Goal: Task Accomplishment & Management: Manage account settings

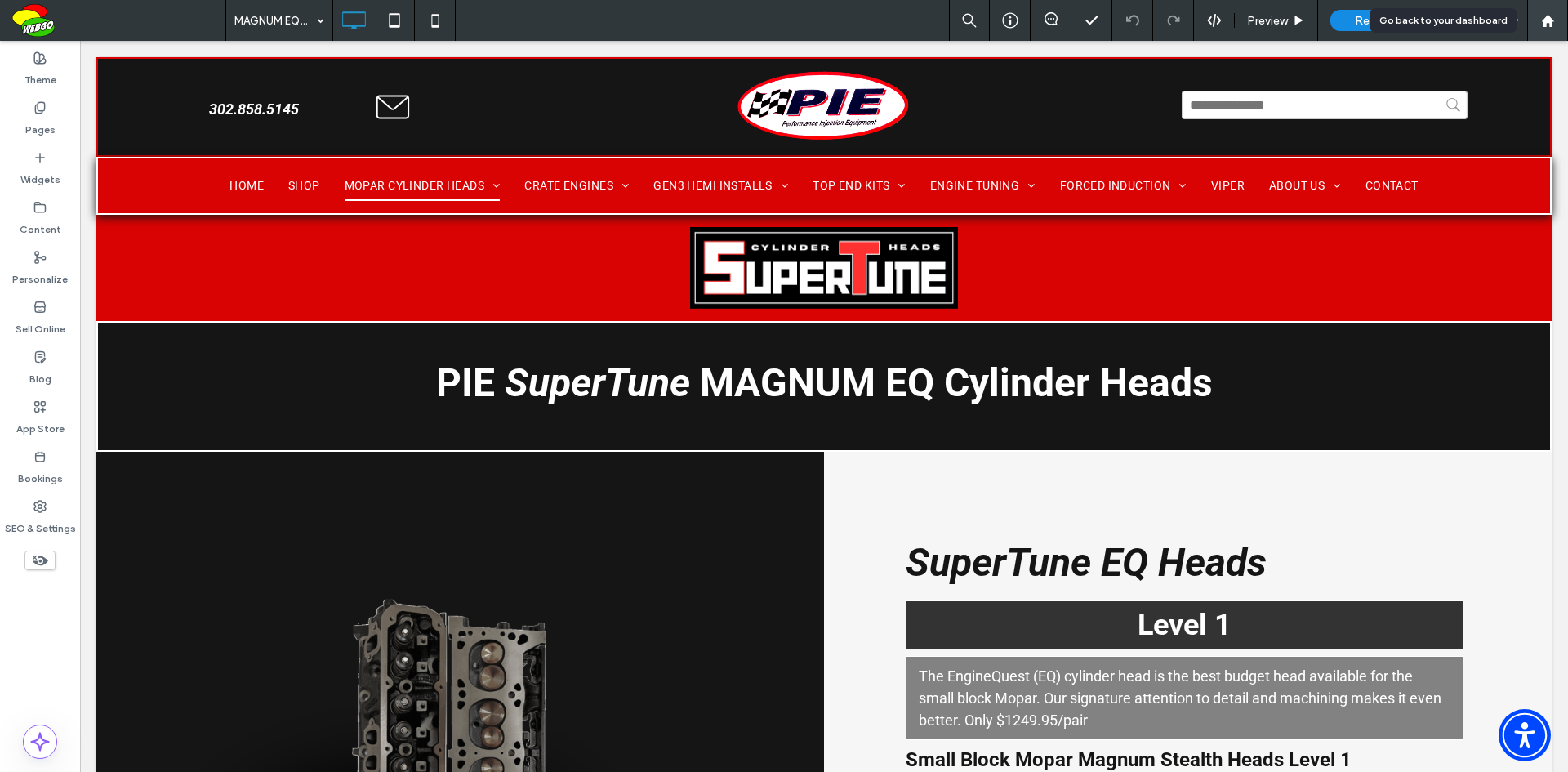
click at [1548, 25] on icon at bounding box center [1548, 21] width 14 height 14
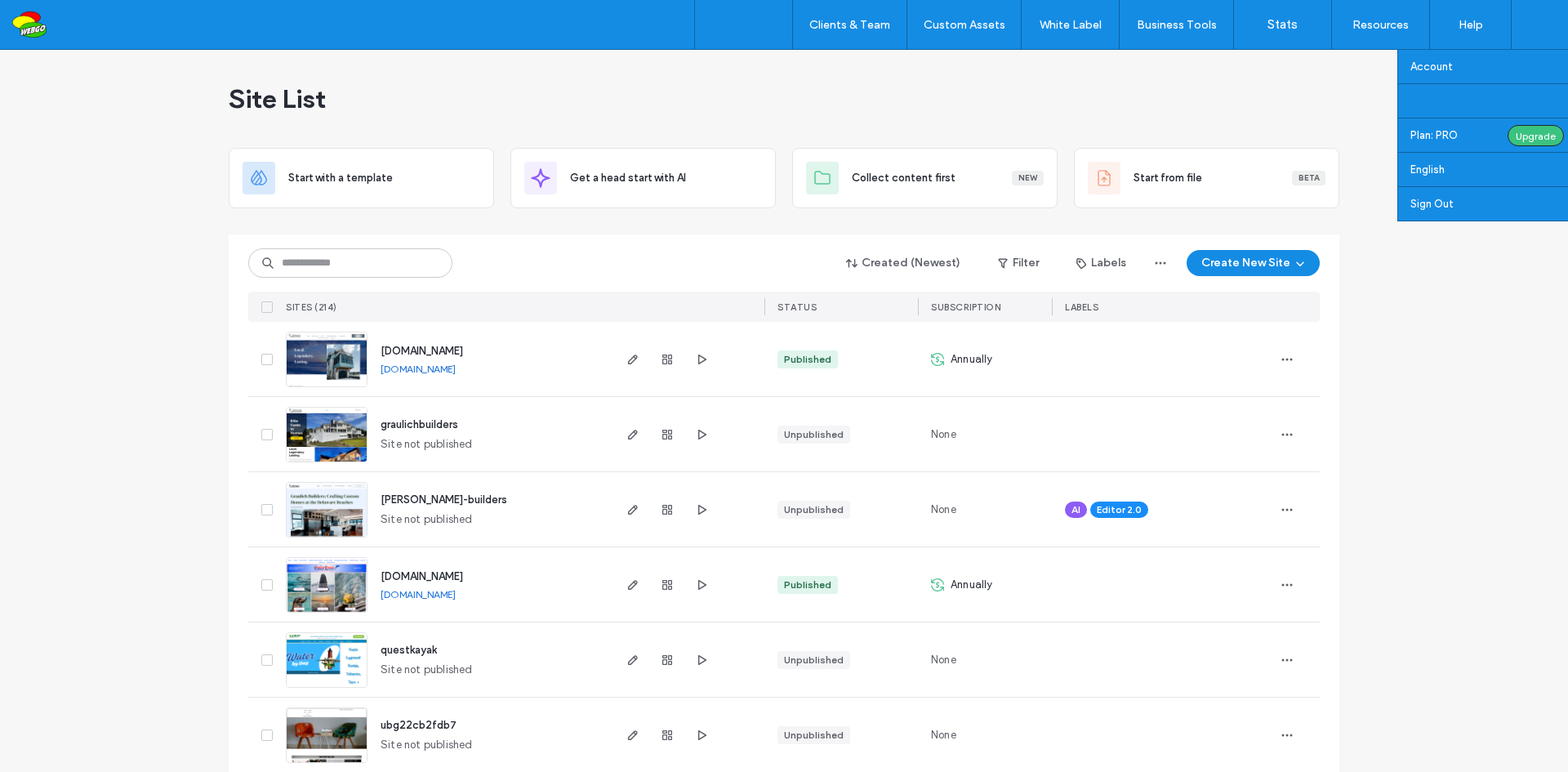
click at [1434, 96] on label "Billing" at bounding box center [1425, 101] width 28 height 12
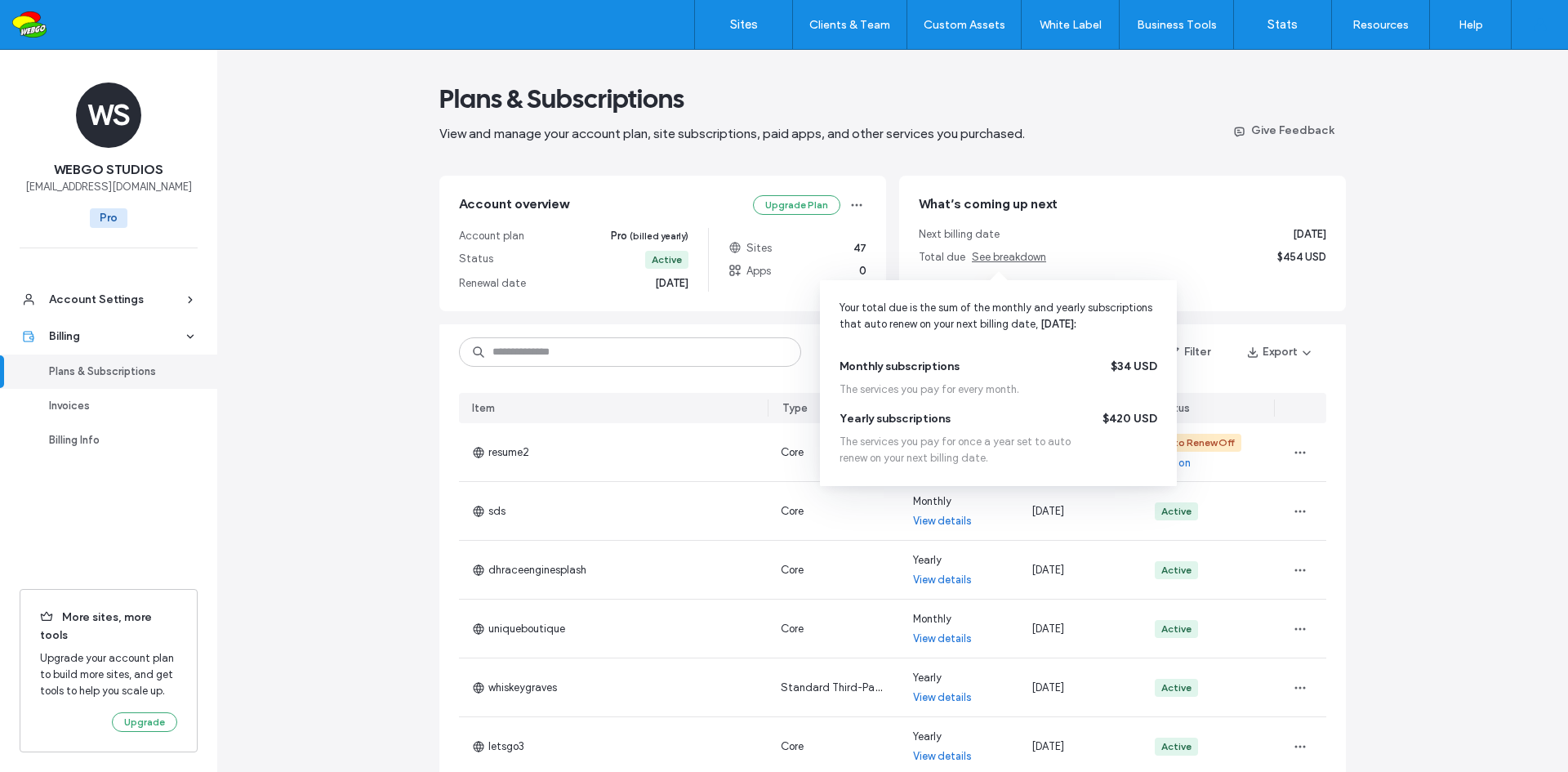
click at [1014, 256] on span "See breakdown" at bounding box center [1009, 257] width 74 height 12
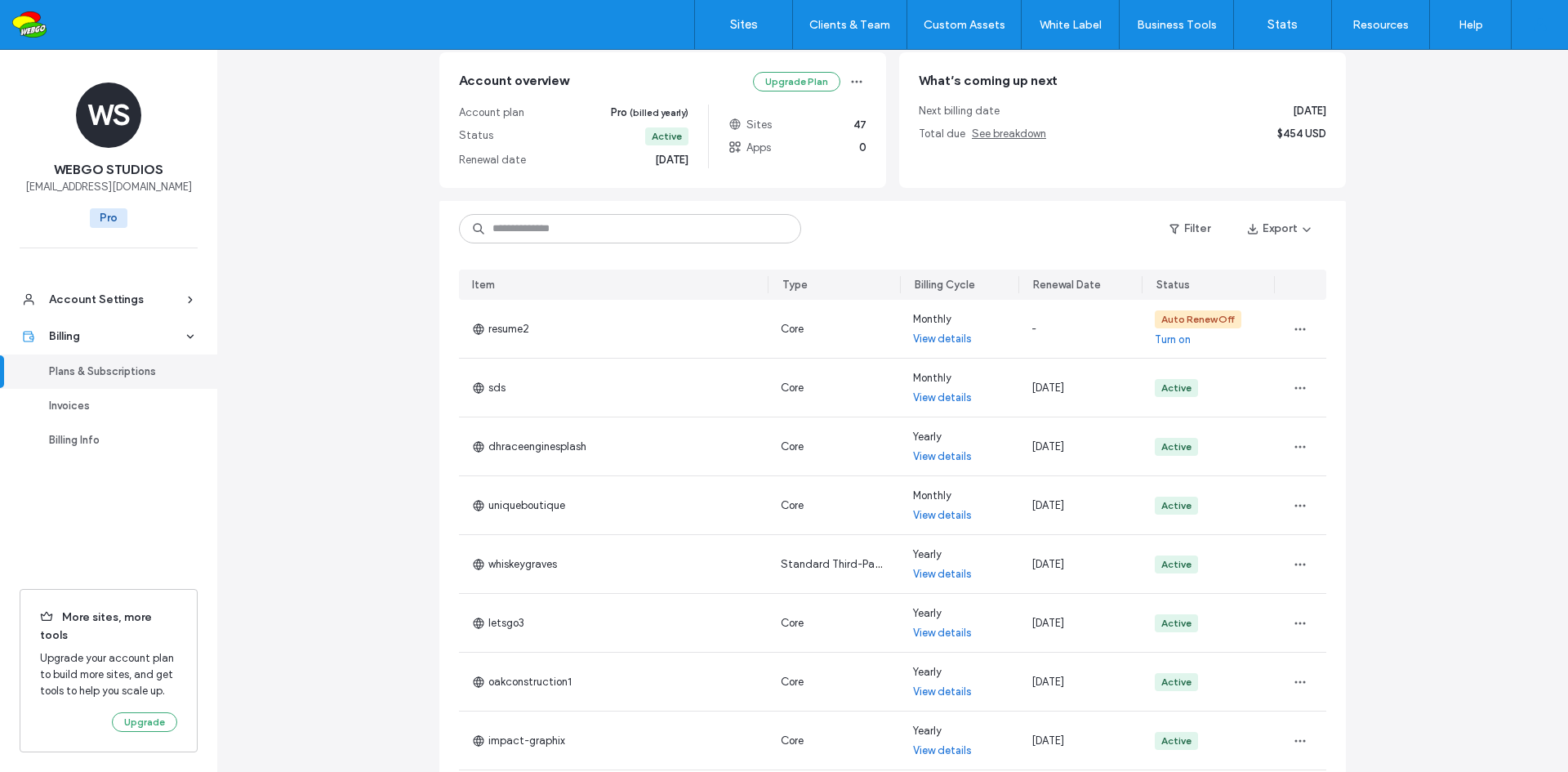
scroll to position [163, 0]
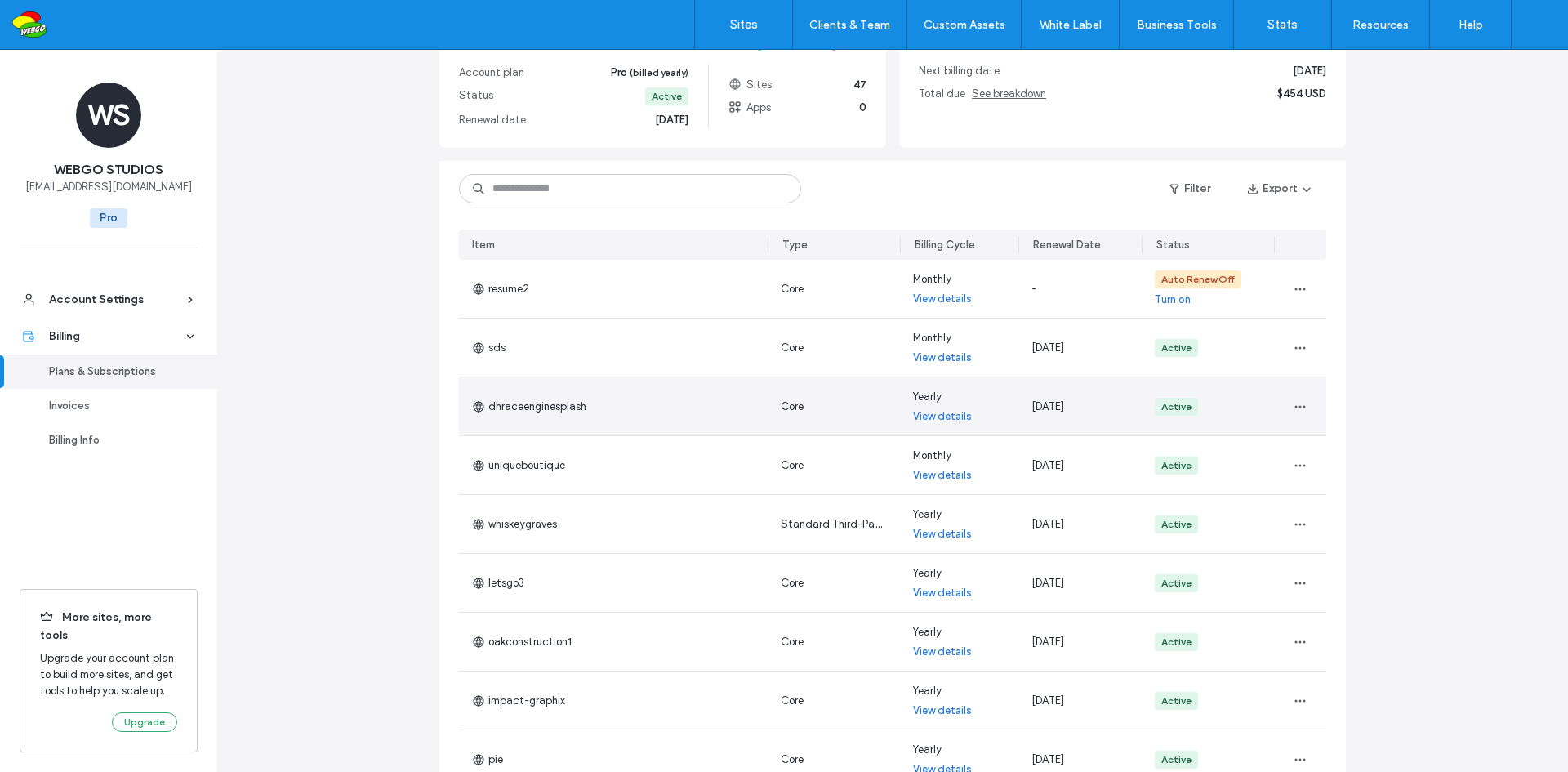
click at [932, 414] on link "View details" at bounding box center [943, 417] width 59 height 16
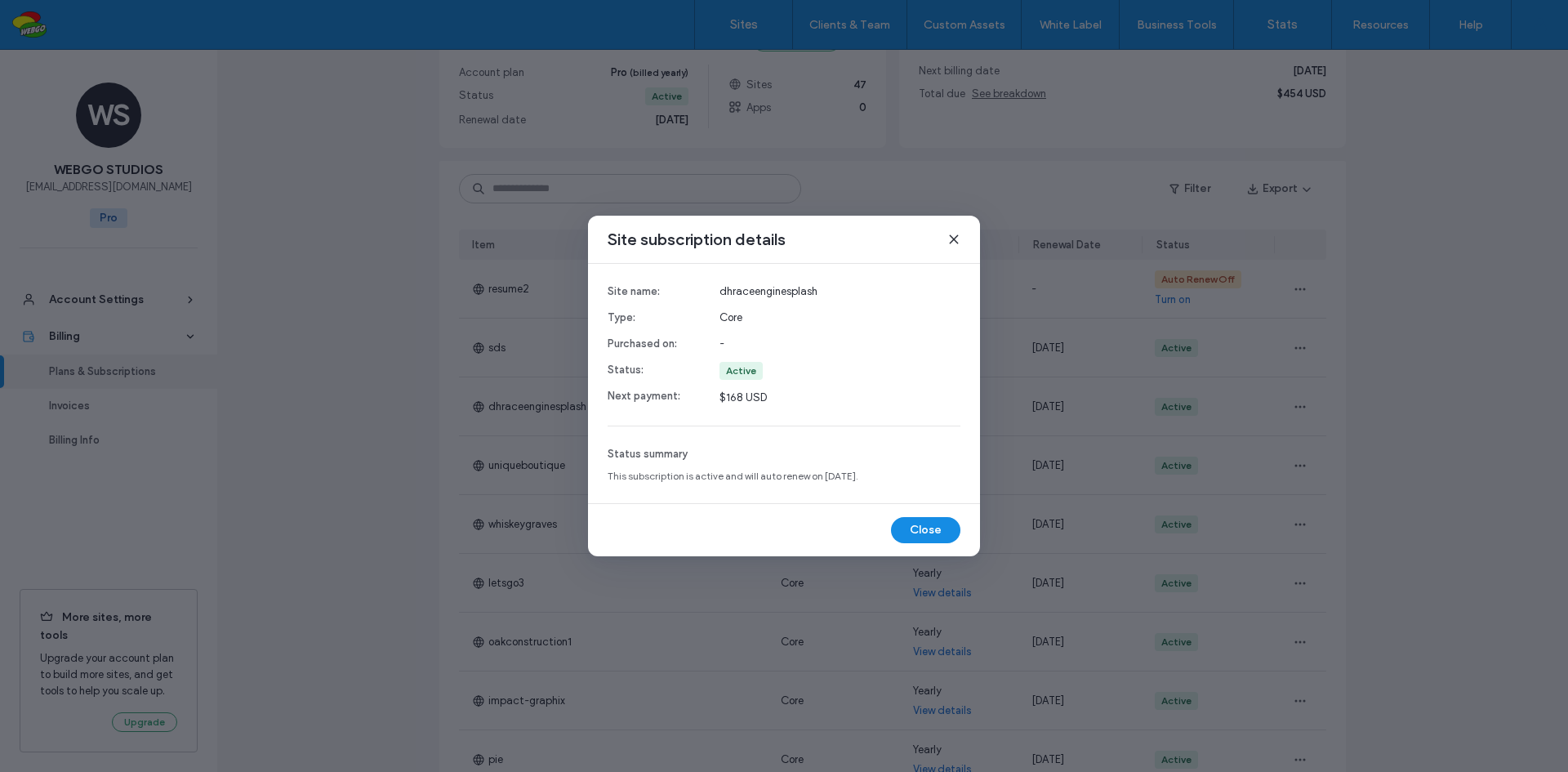
click at [952, 240] on icon at bounding box center [954, 239] width 13 height 13
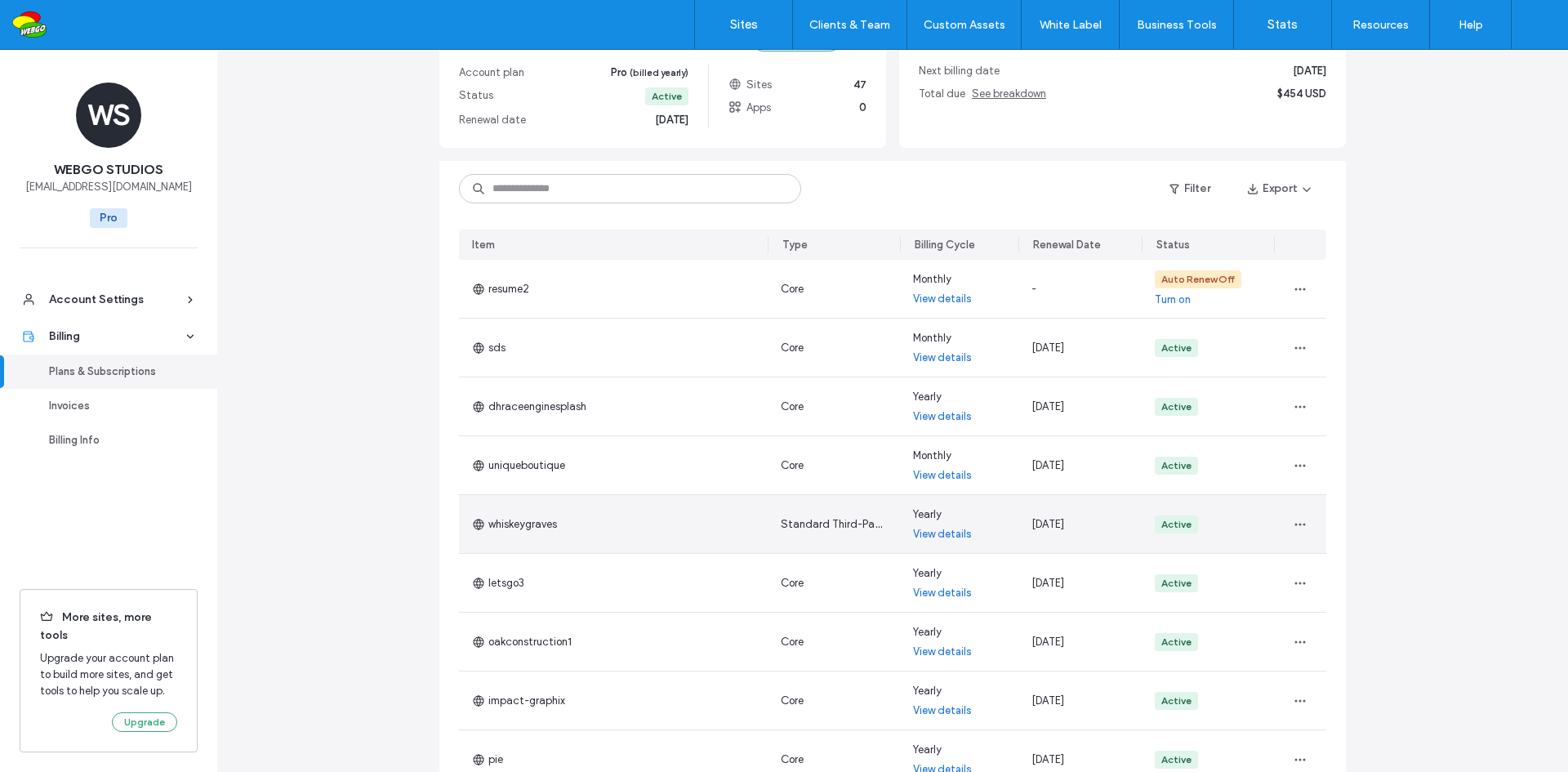
click at [949, 536] on link "View details" at bounding box center [943, 534] width 59 height 16
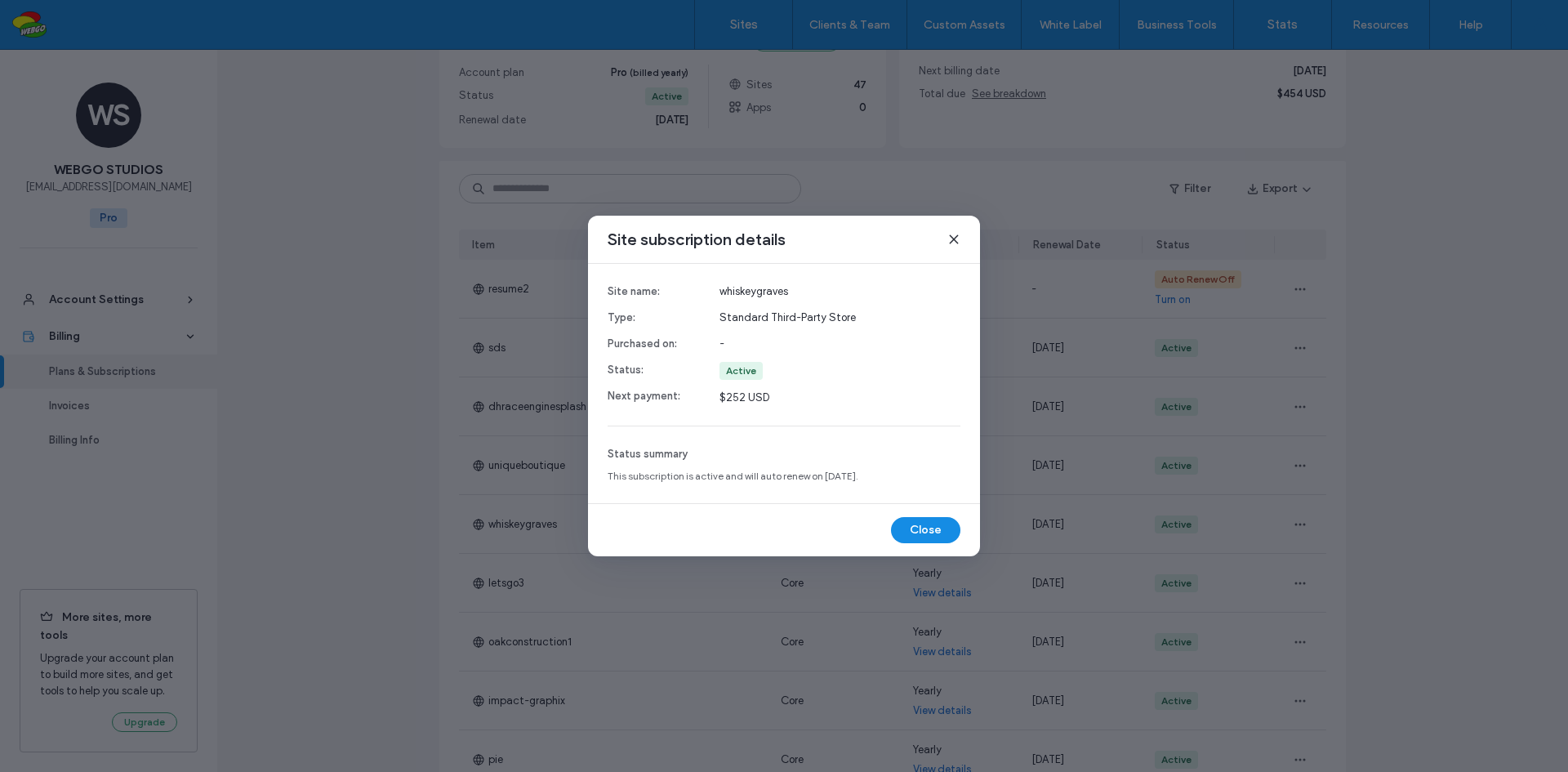
click at [955, 240] on use at bounding box center [954, 239] width 7 height 7
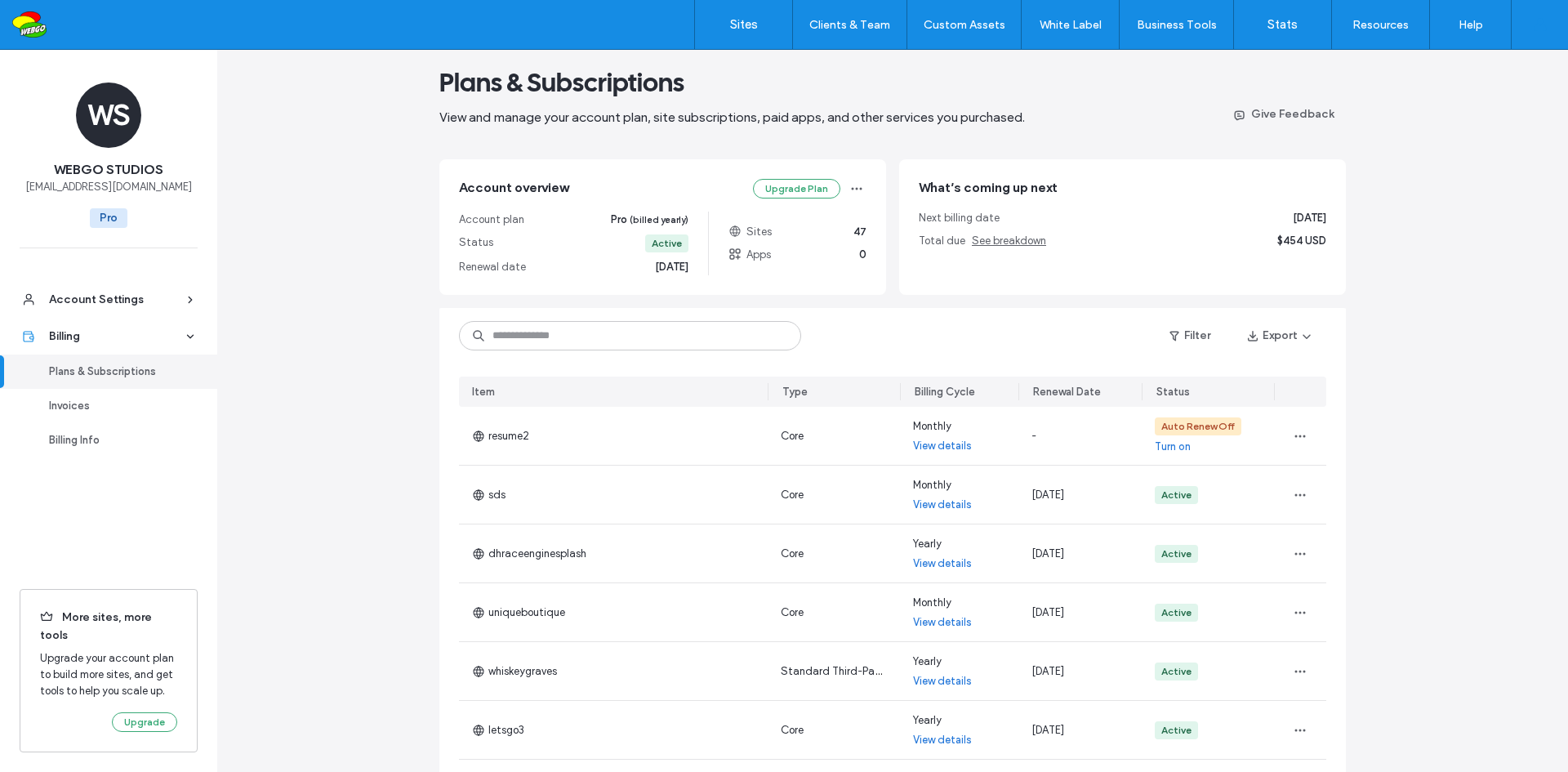
scroll to position [0, 0]
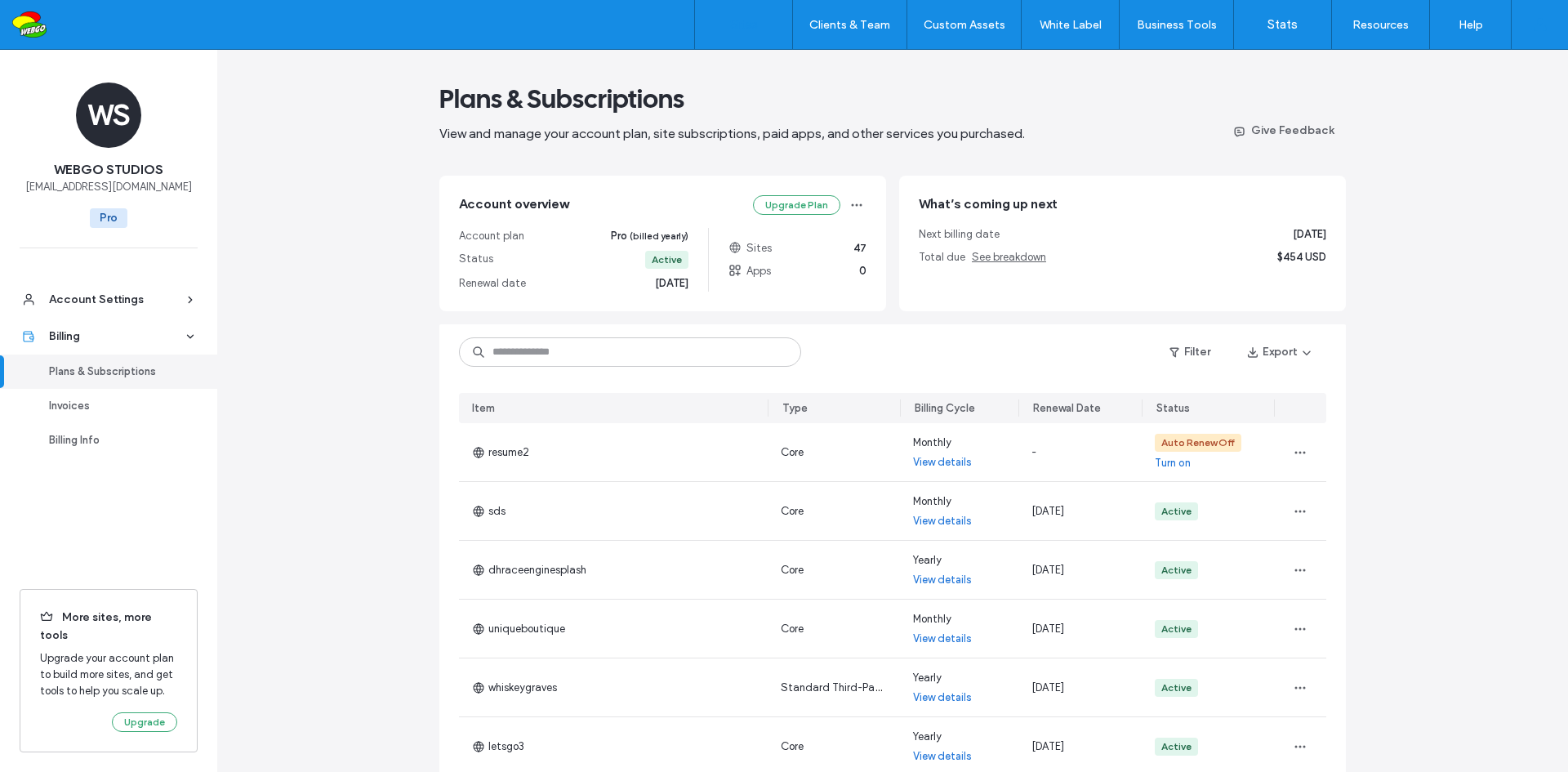
click at [748, 25] on label "Sites" at bounding box center [743, 24] width 28 height 15
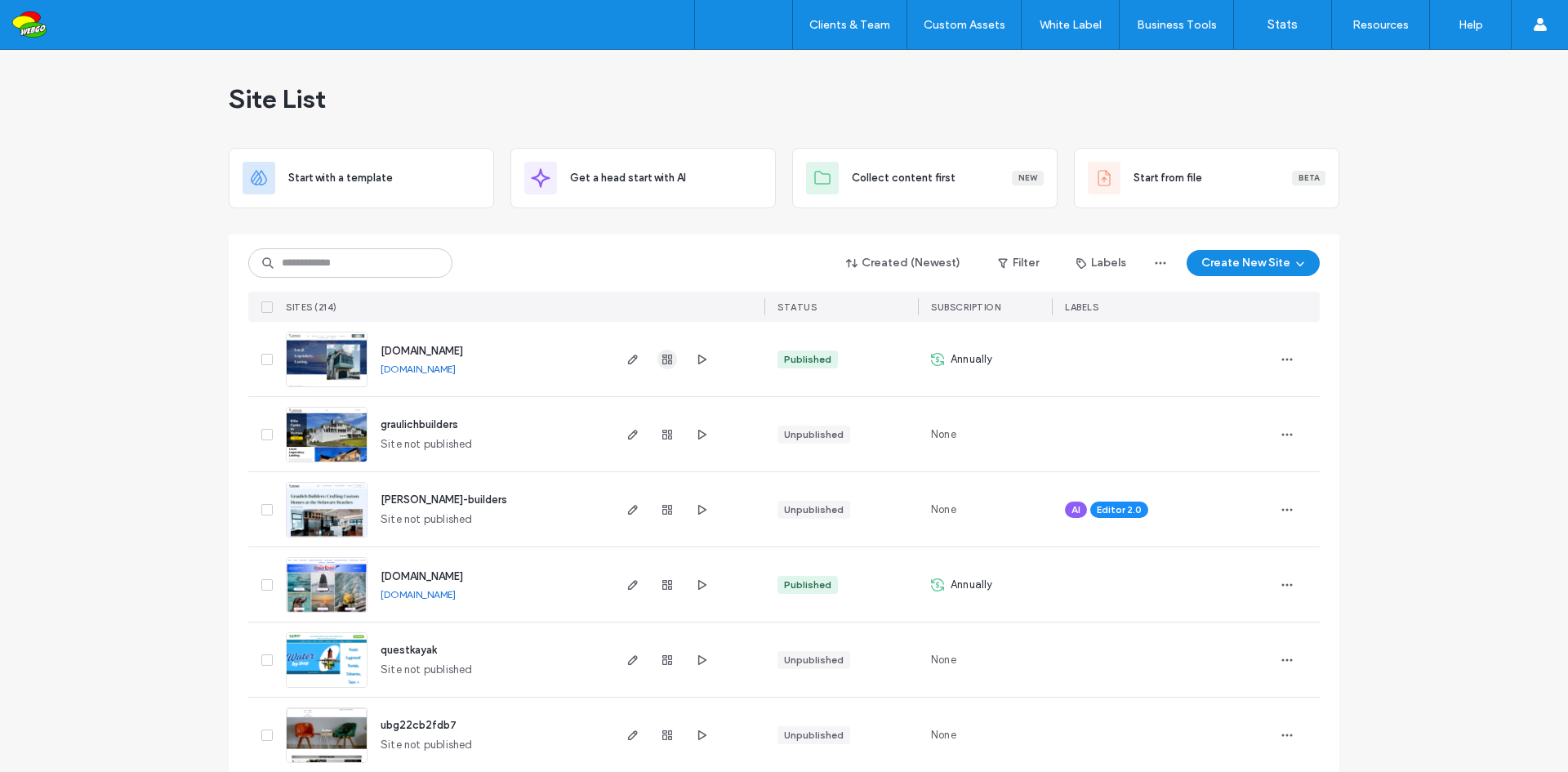
click at [661, 358] on icon "button" at bounding box center [667, 359] width 13 height 13
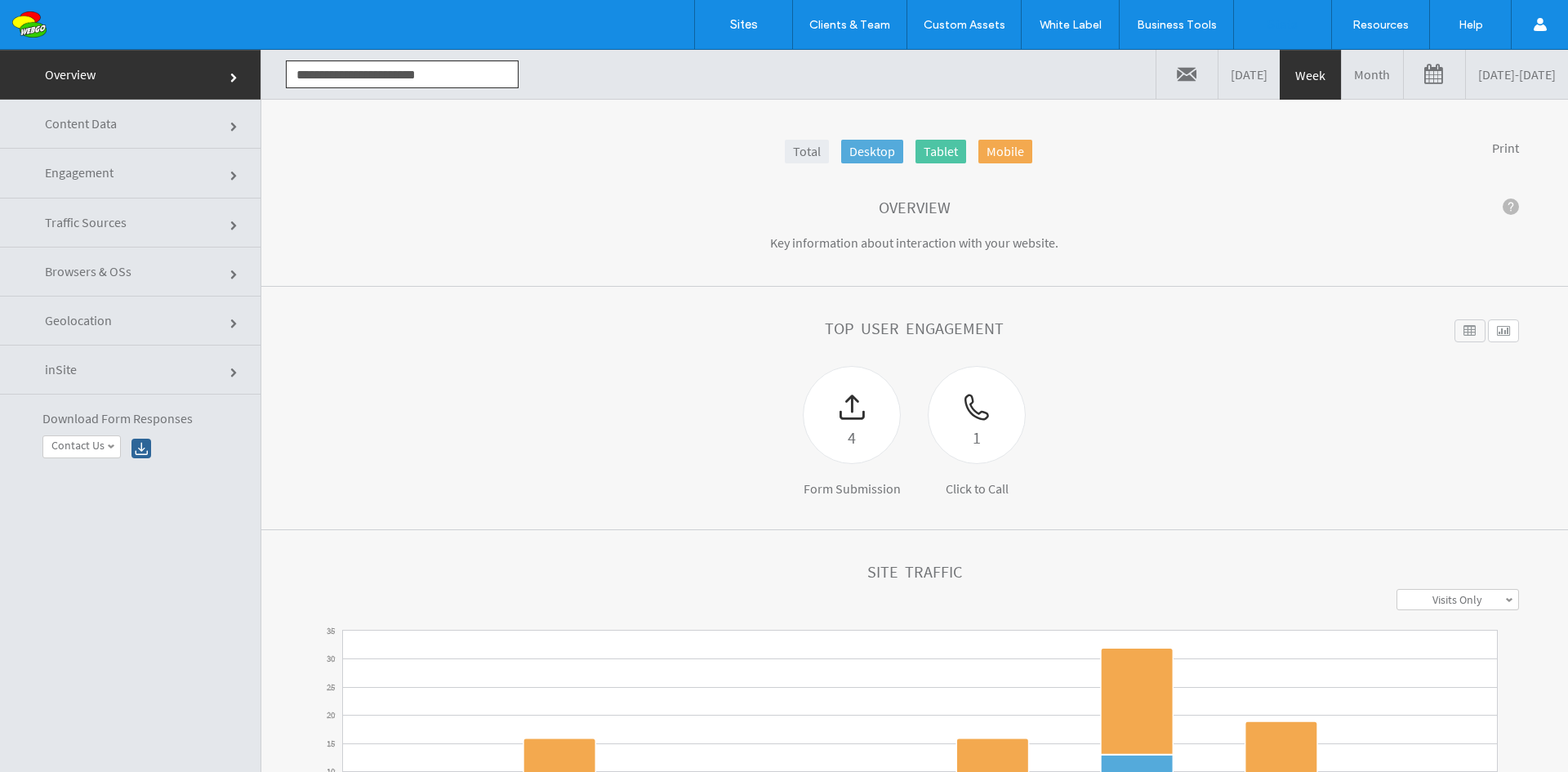
click at [102, 134] on link "Content Data" at bounding box center [130, 124] width 261 height 49
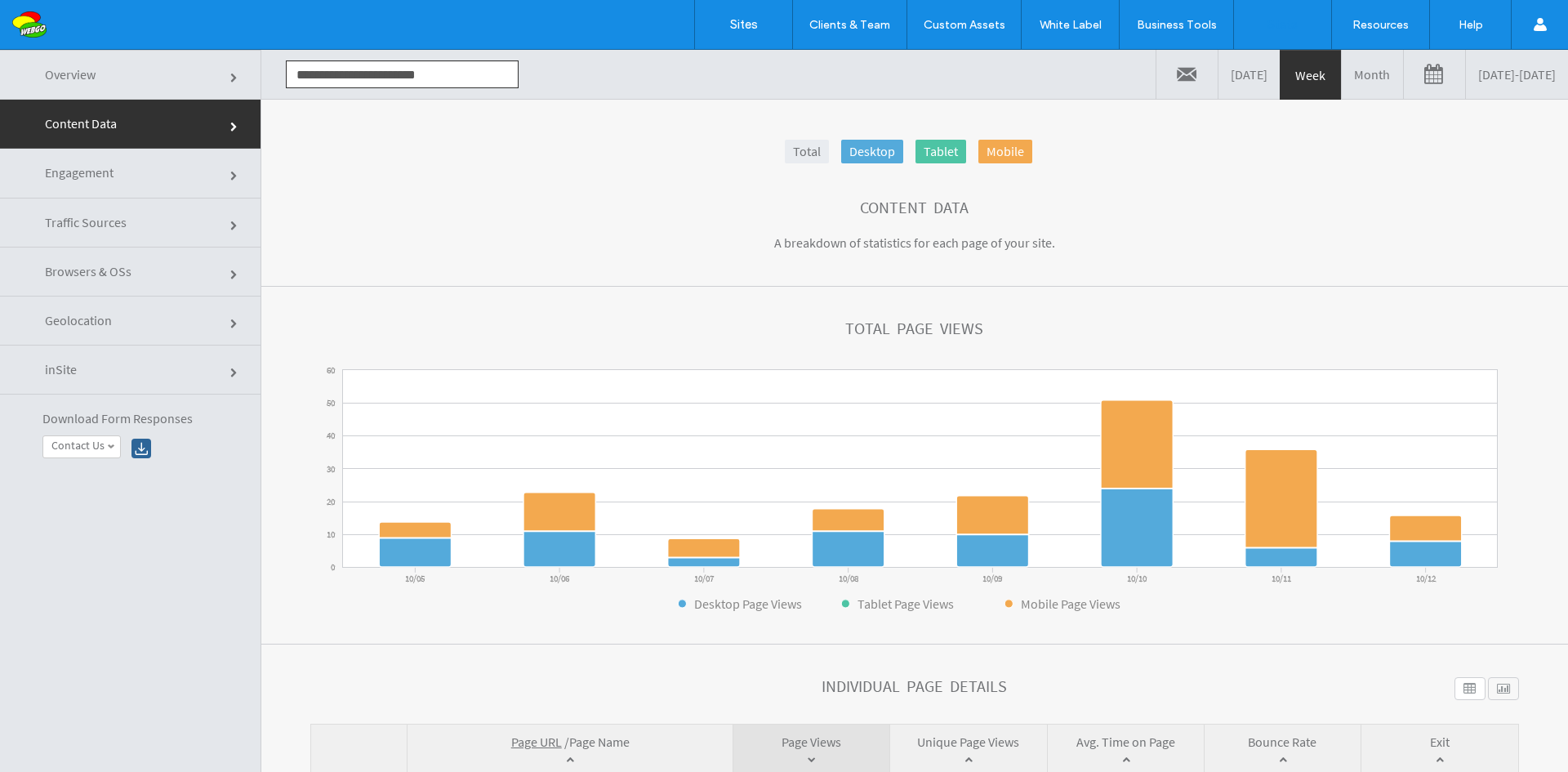
click at [115, 188] on link "Engagement" at bounding box center [130, 173] width 261 height 49
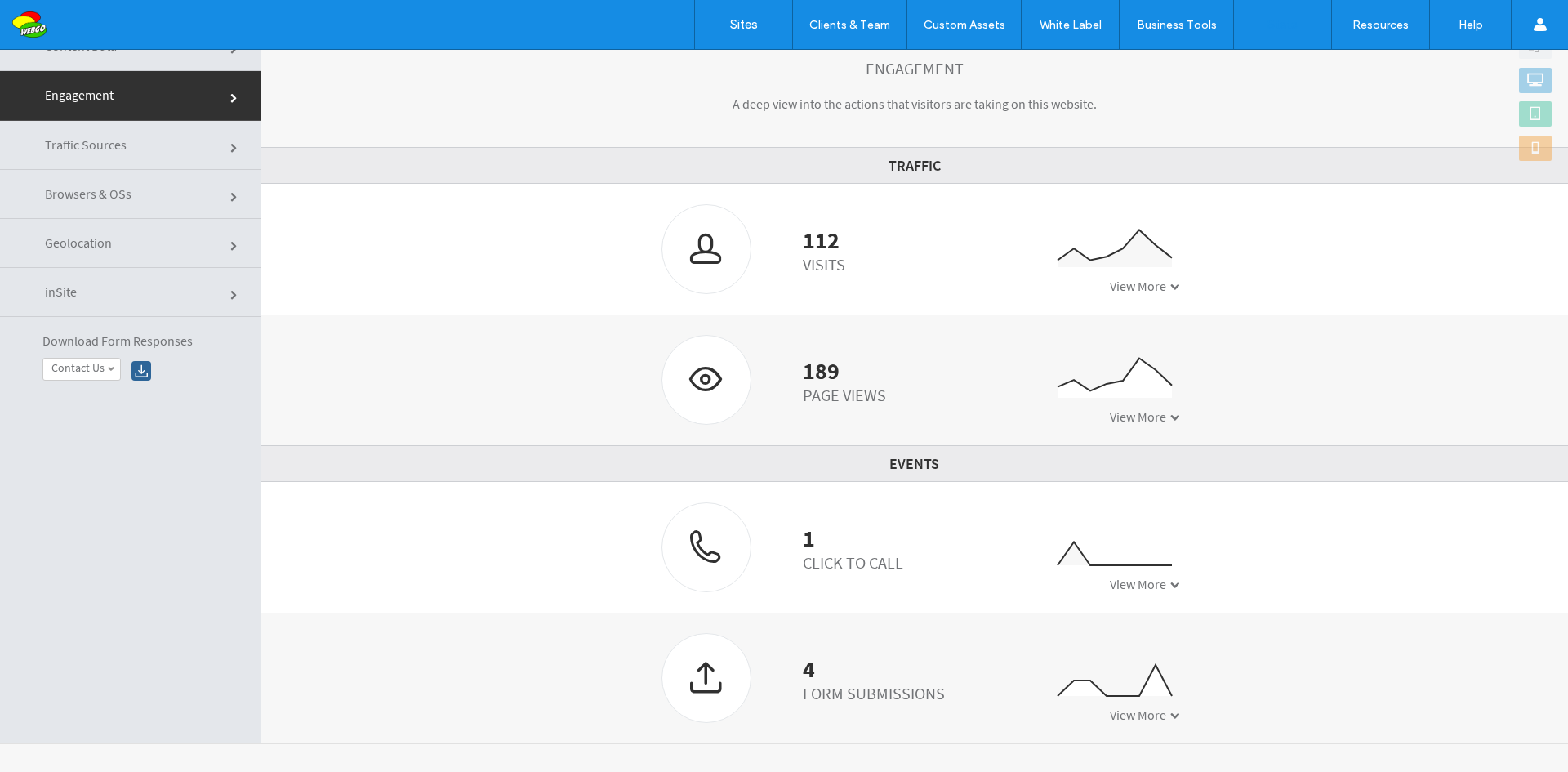
scroll to position [83, 0]
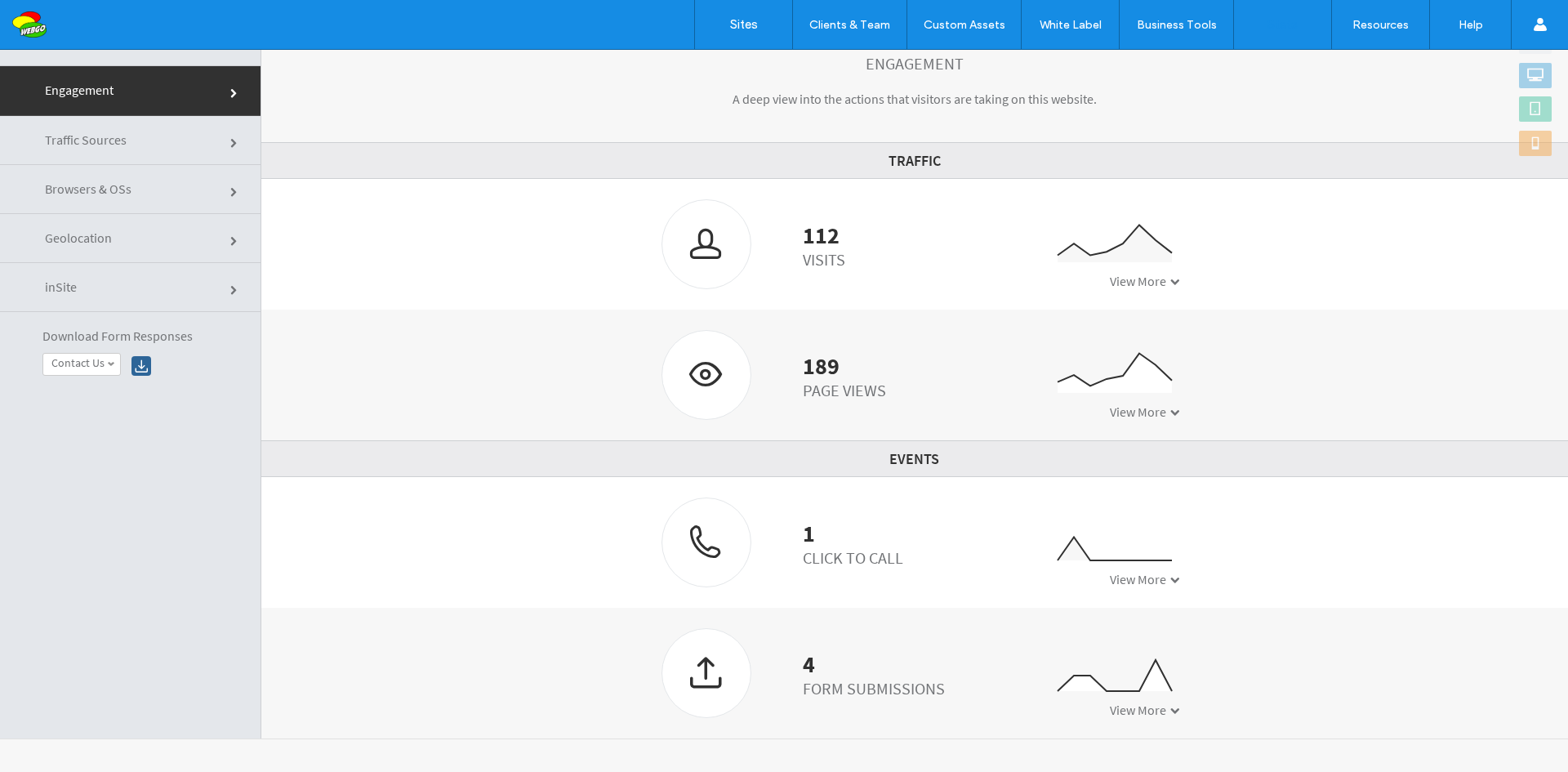
click at [830, 687] on div "Form Submissions" at bounding box center [874, 687] width 142 height 20
click at [1171, 710] on span at bounding box center [1175, 711] width 10 height 10
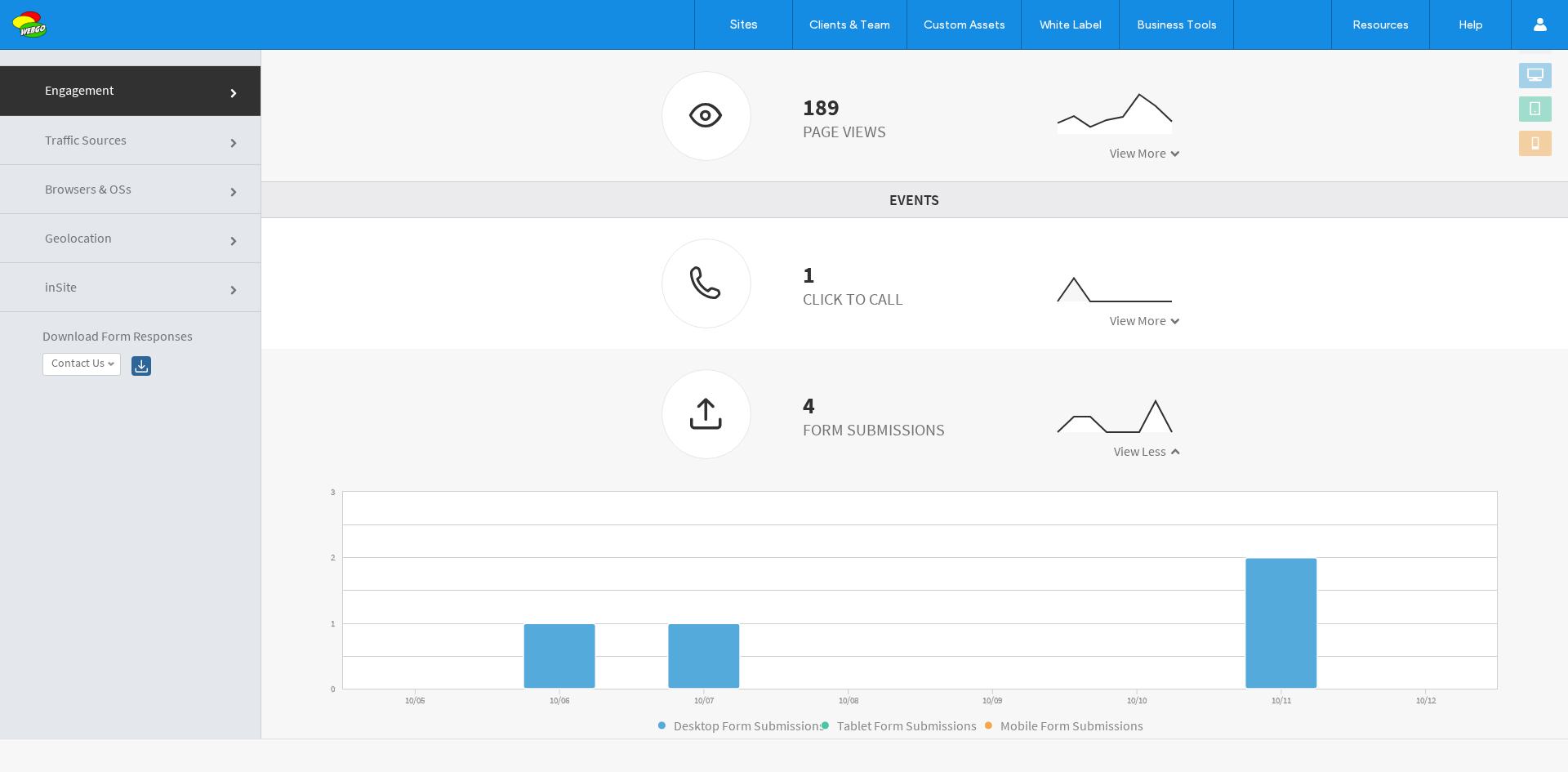
scroll to position [347, 0]
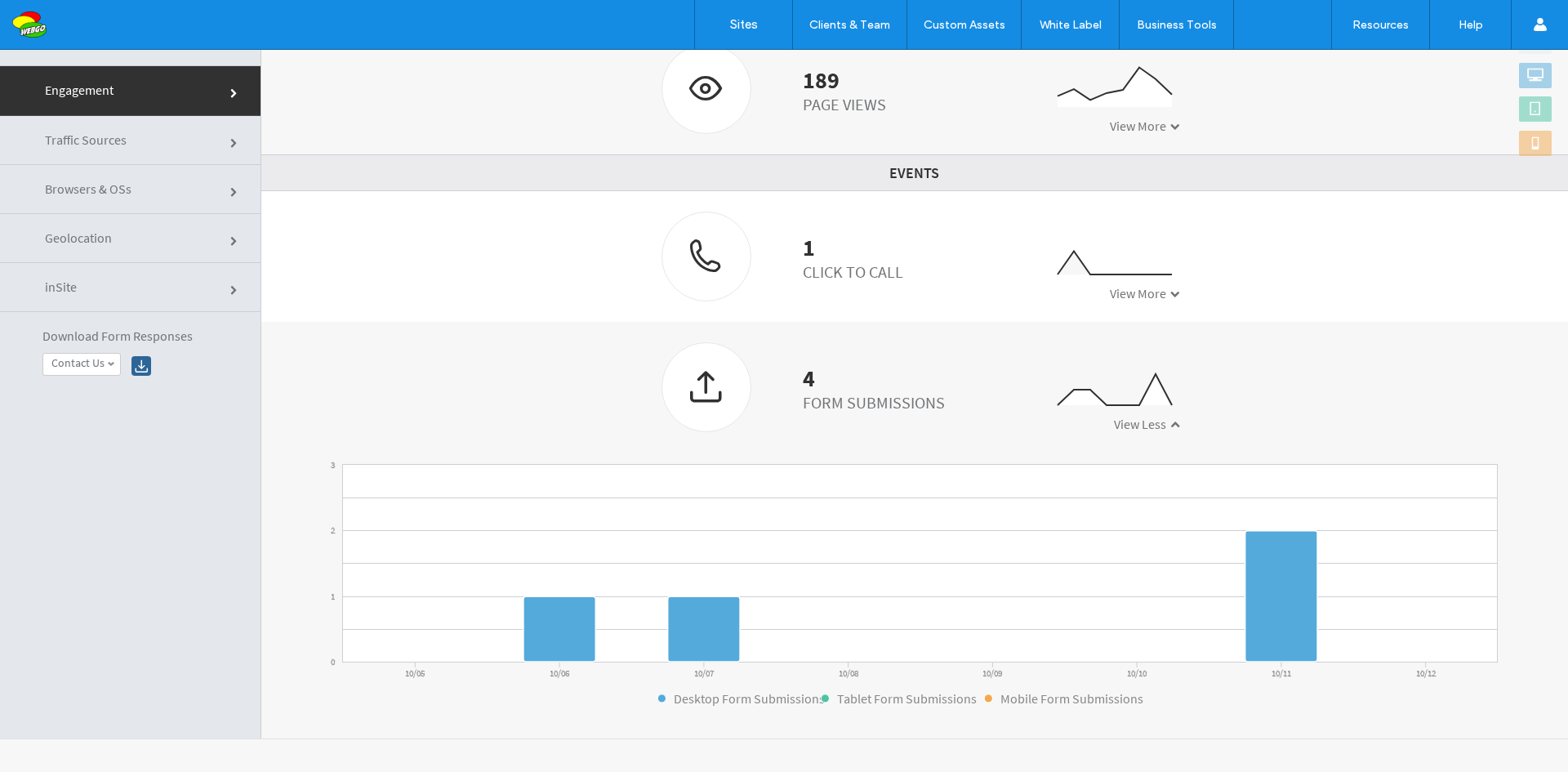
click at [121, 145] on span "Traffic Sources" at bounding box center [85, 140] width 82 height 16
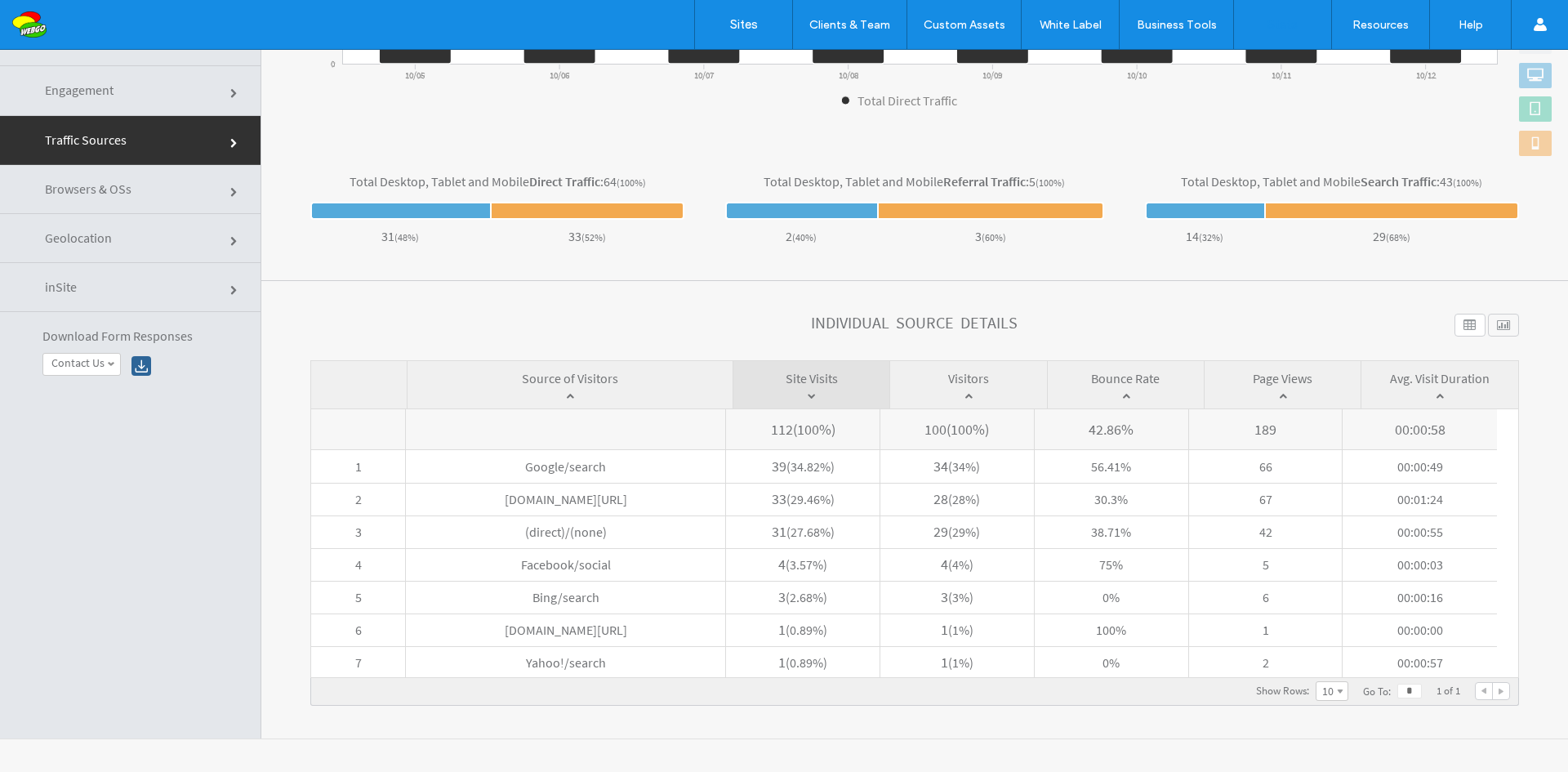
scroll to position [0, 0]
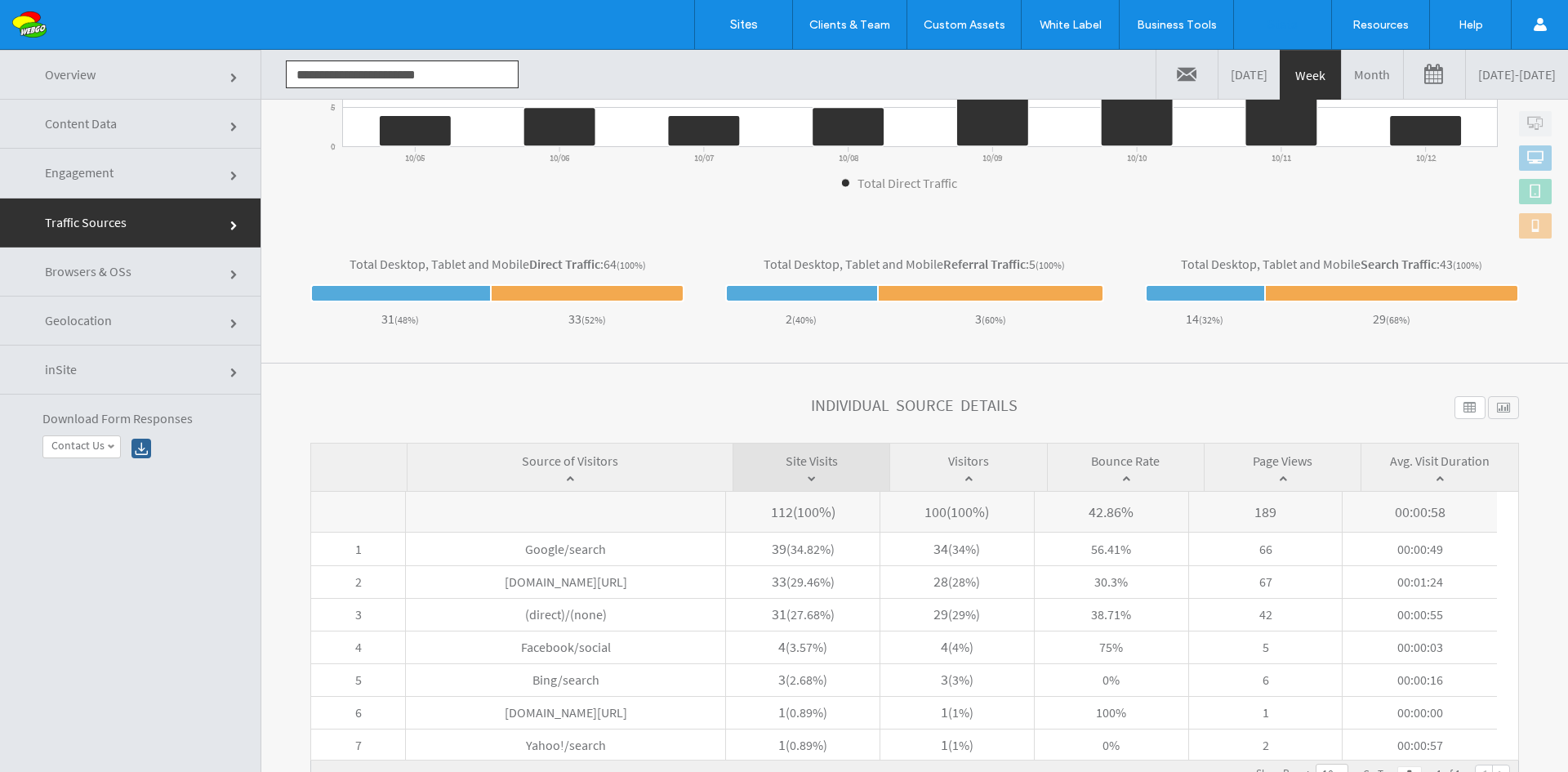
click at [224, 174] on link "Engagement" at bounding box center [130, 173] width 261 height 49
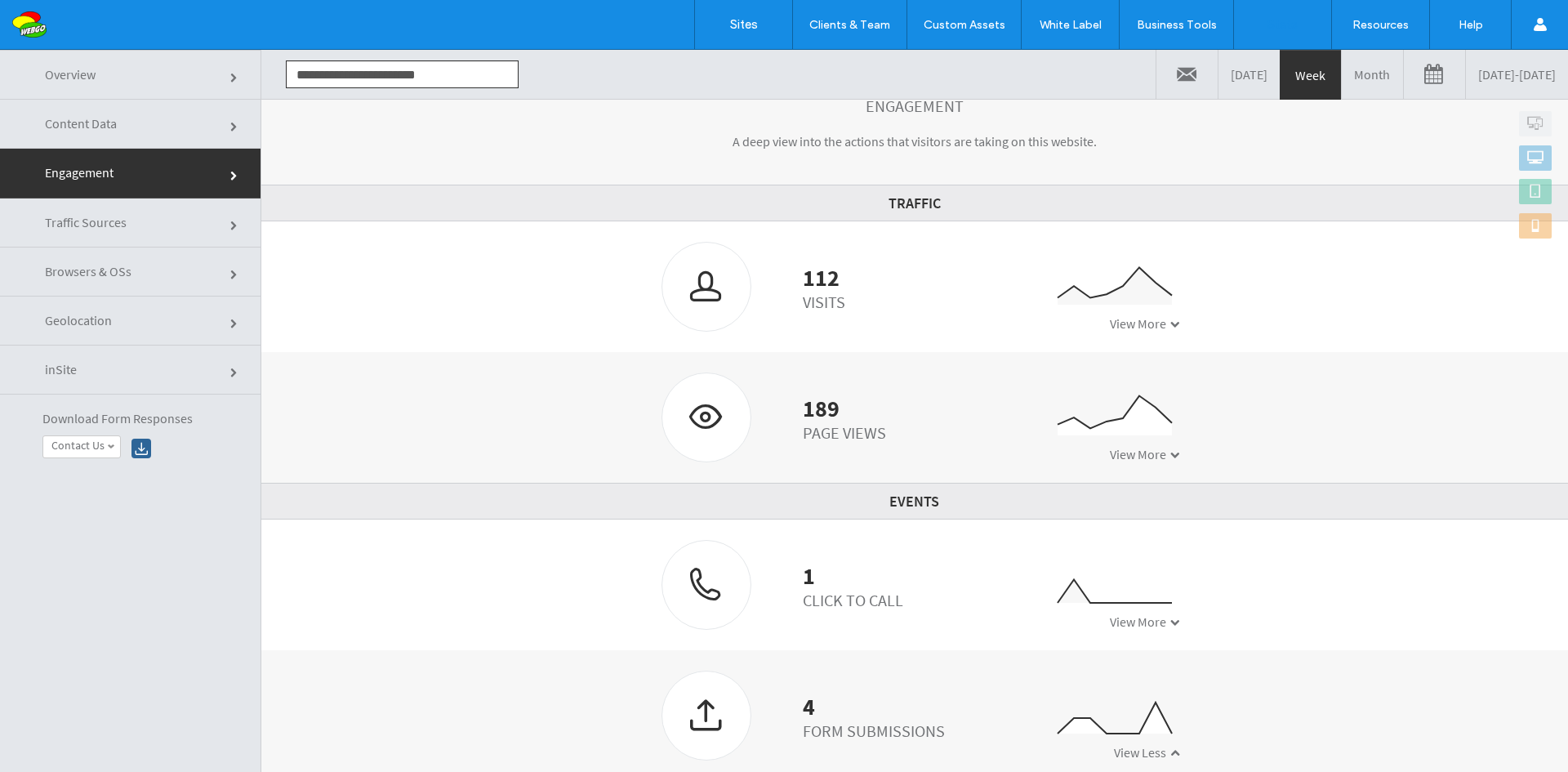
scroll to position [347, 0]
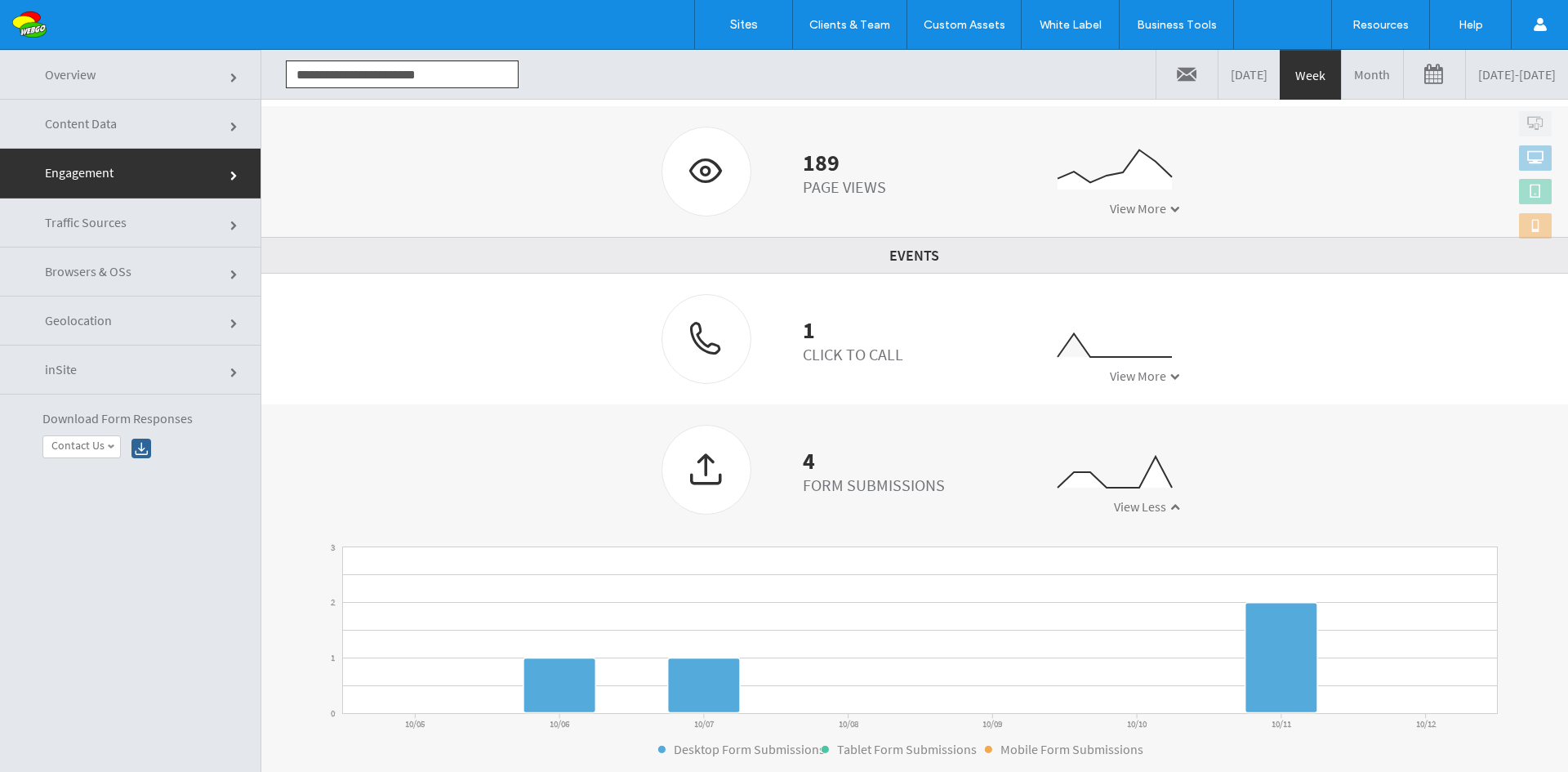
click at [707, 463] on div at bounding box center [706, 468] width 88 height 86
click at [689, 472] on div at bounding box center [706, 468] width 88 height 86
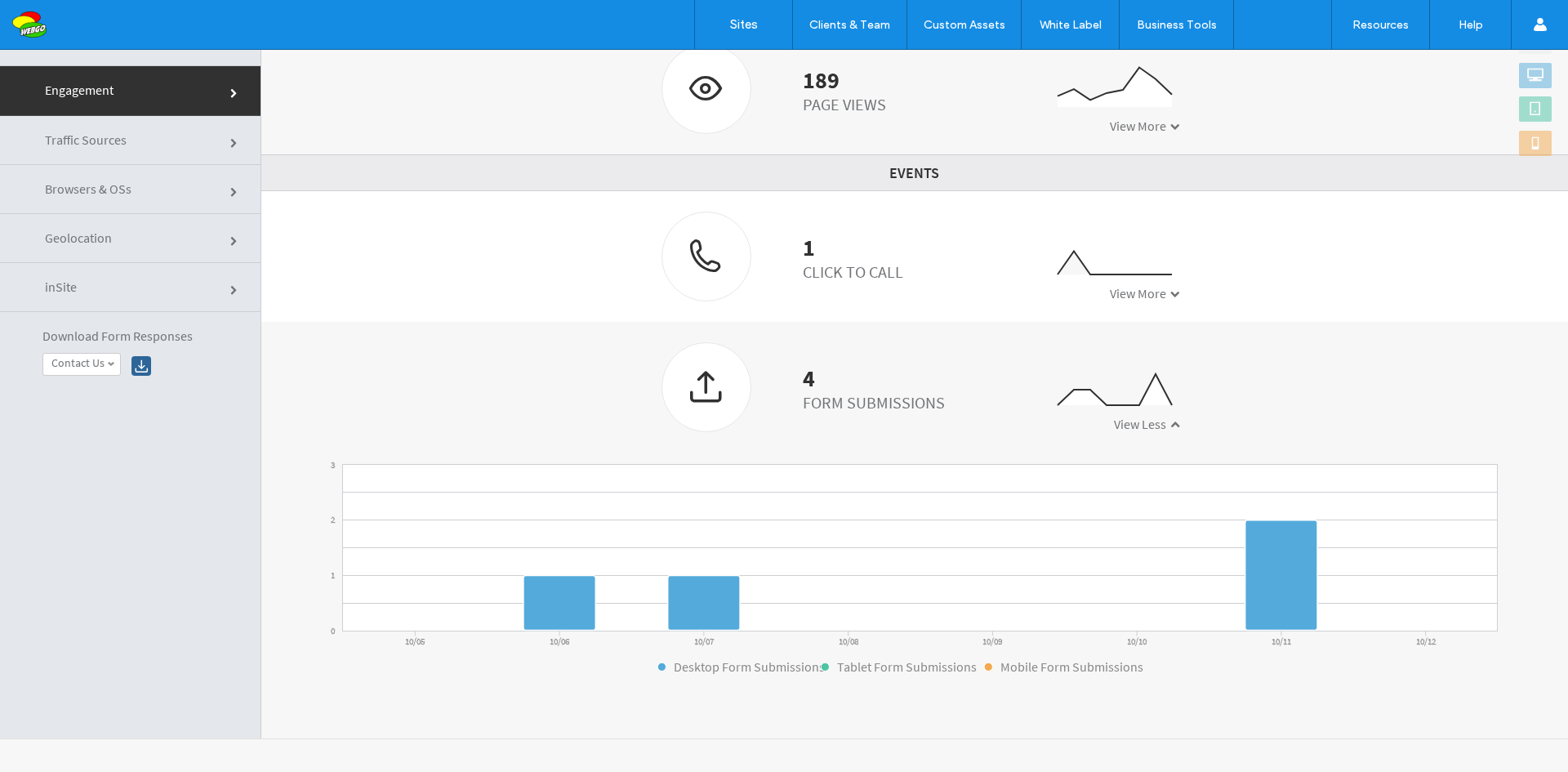
click at [114, 368] on span at bounding box center [110, 364] width 8 height 8
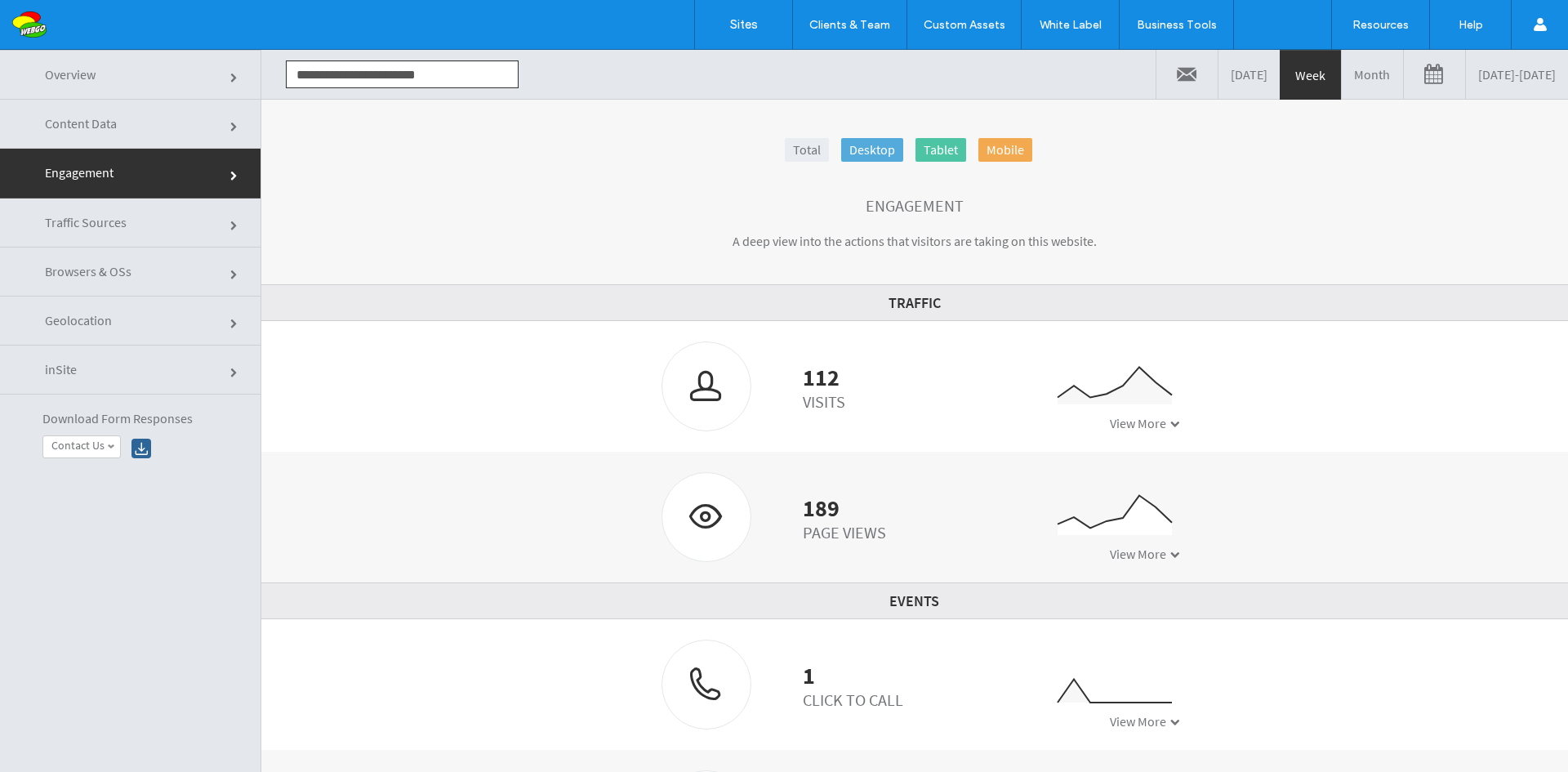
scroll to position [0, 0]
click at [747, 18] on label "Sites" at bounding box center [743, 24] width 28 height 15
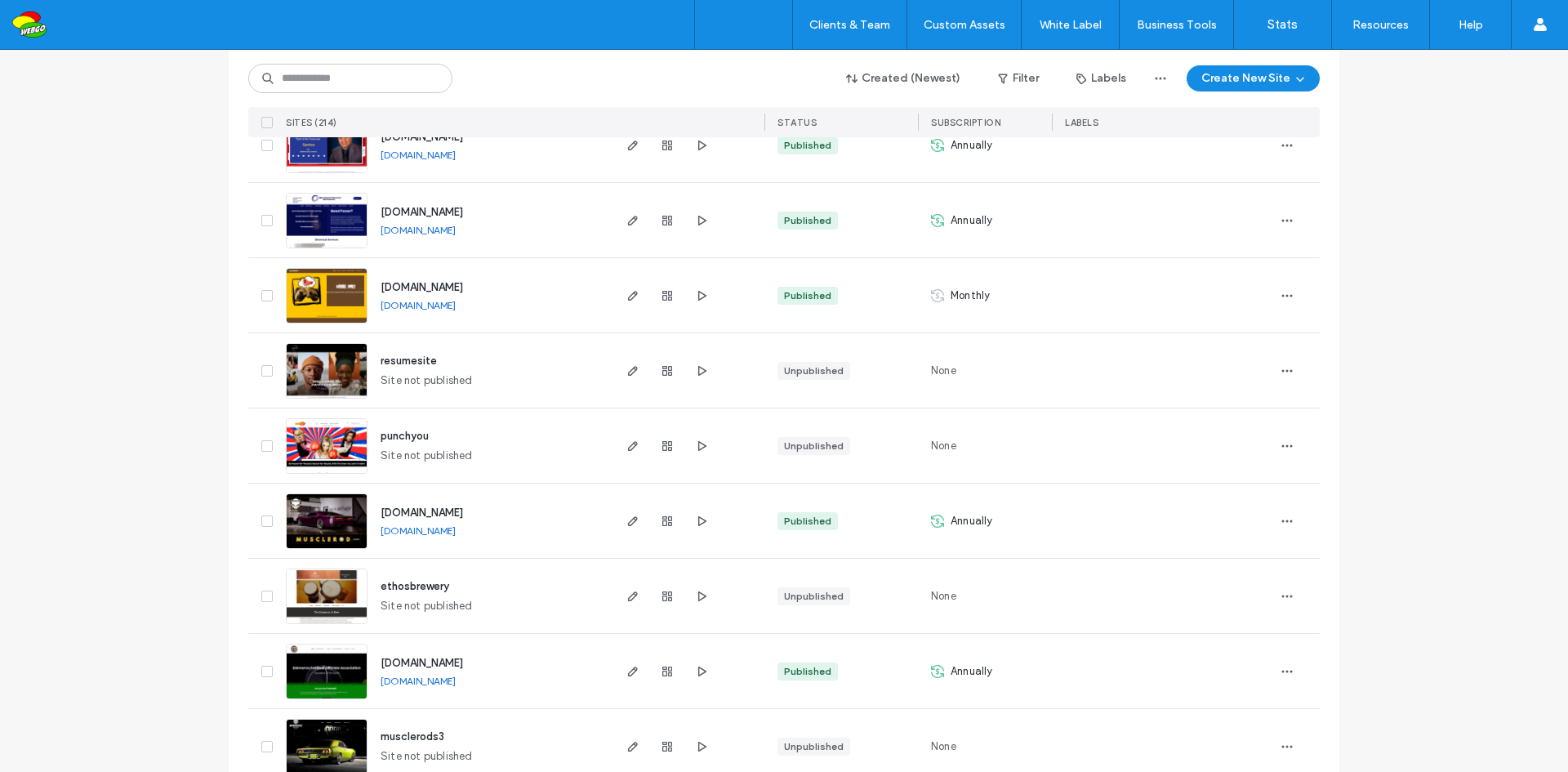
scroll to position [980, 0]
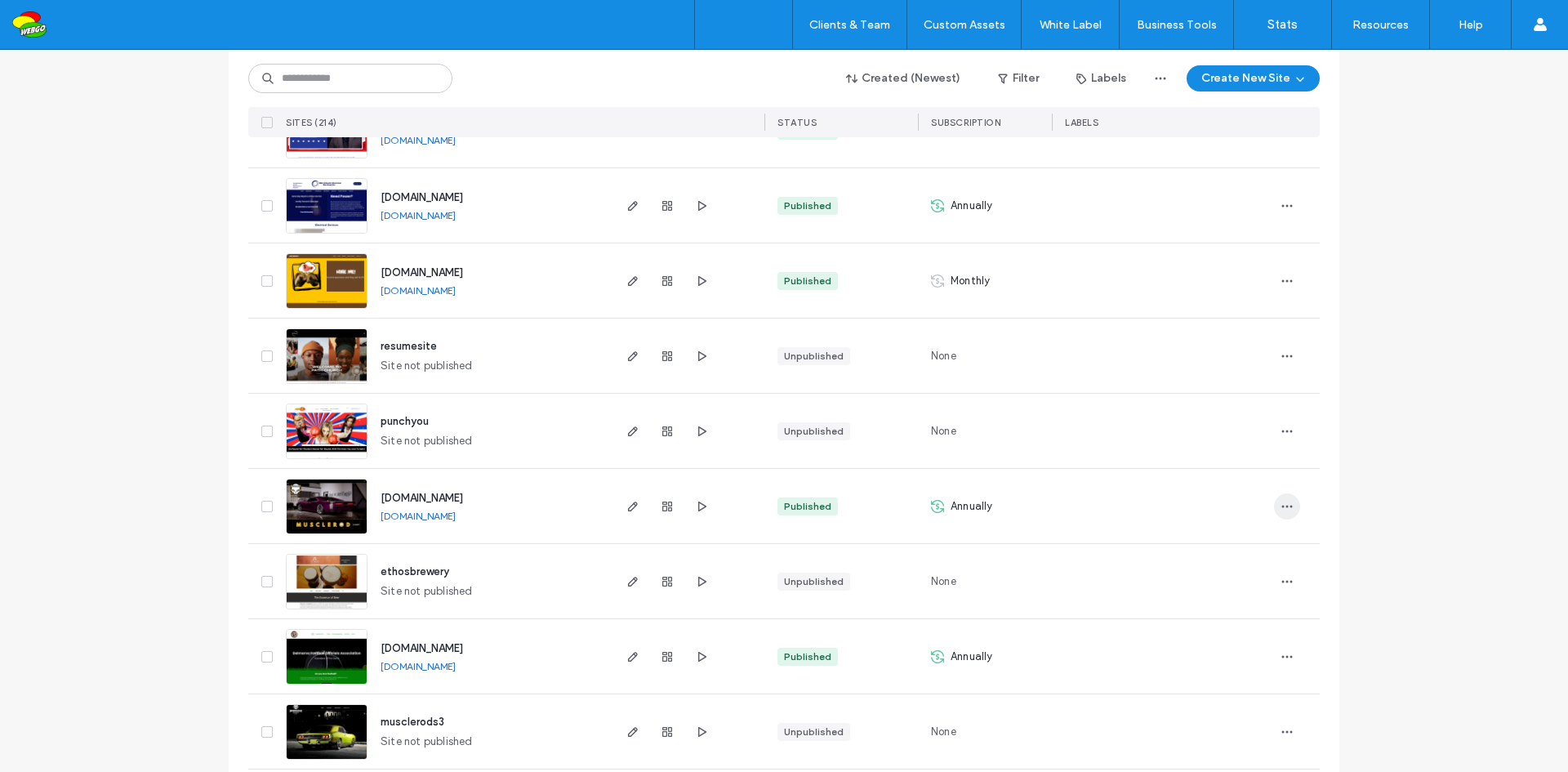
click at [1280, 503] on icon "button" at bounding box center [1287, 506] width 13 height 13
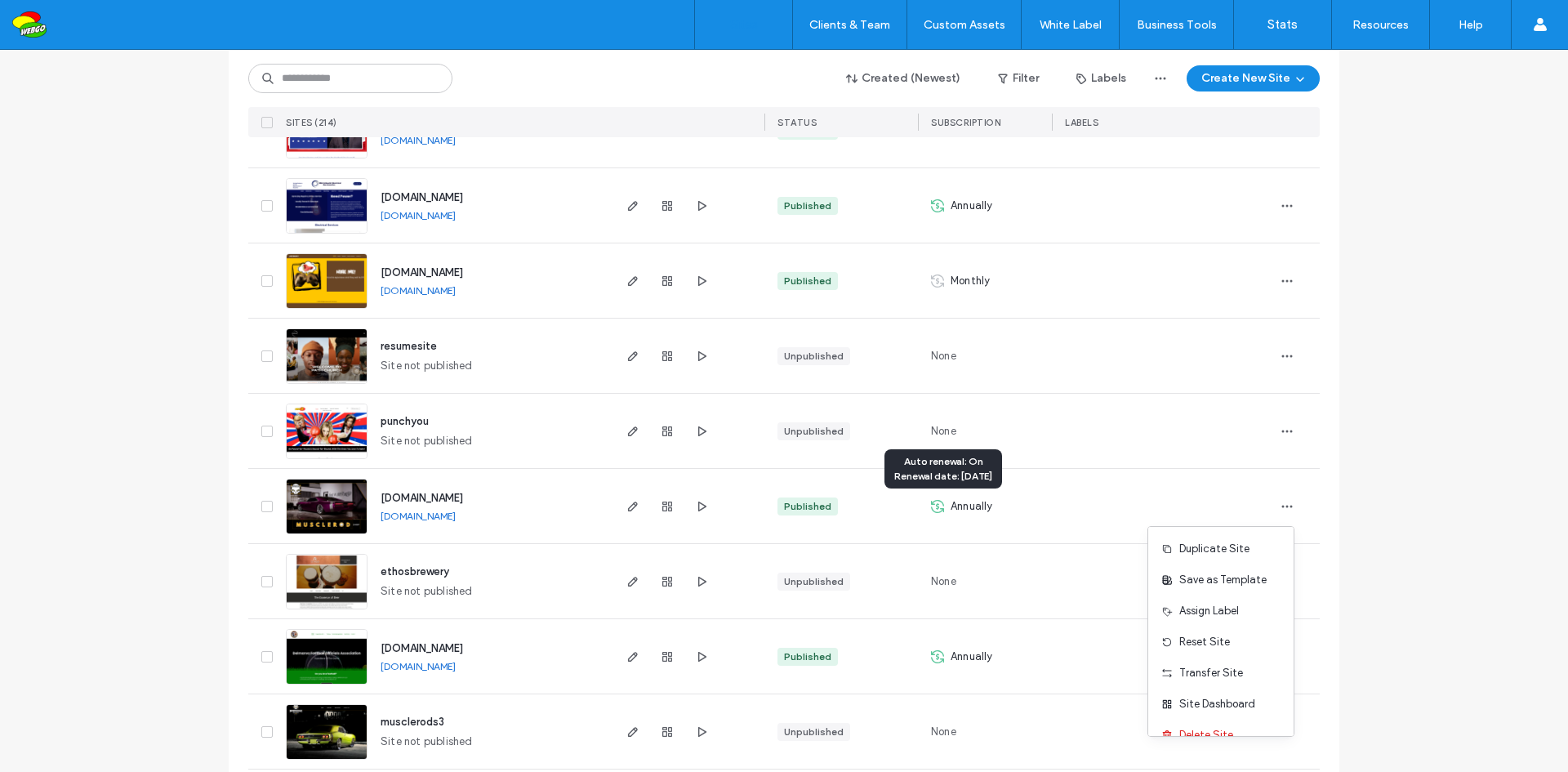
click at [951, 502] on span "Annually" at bounding box center [972, 507] width 43 height 16
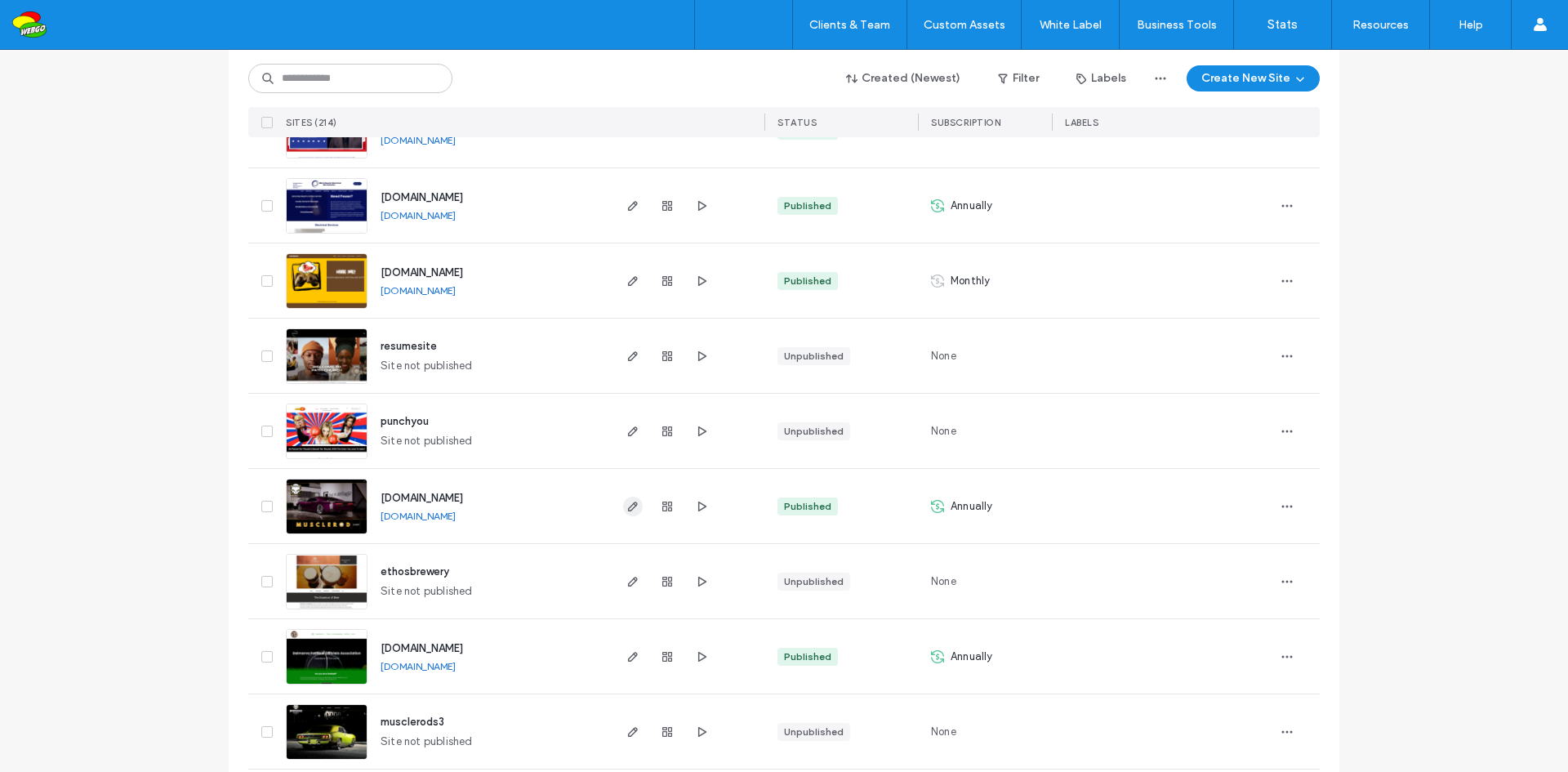
click at [628, 510] on use "button" at bounding box center [632, 506] width 10 height 10
